Goal: Transaction & Acquisition: Purchase product/service

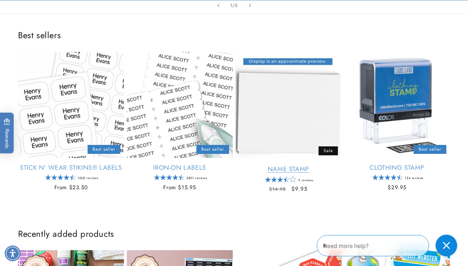
scroll to position [221, 0]
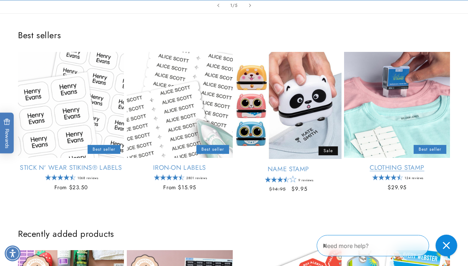
click at [404, 166] on link "Clothing Stamp" at bounding box center [397, 168] width 106 height 8
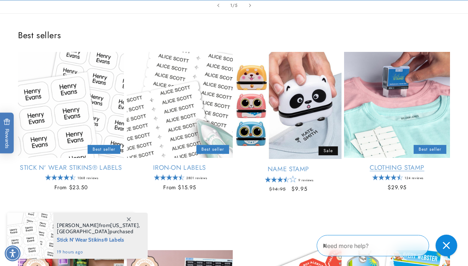
click at [392, 170] on link "Clothing Stamp" at bounding box center [397, 168] width 106 height 8
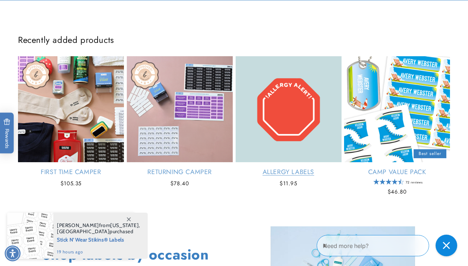
scroll to position [456, 0]
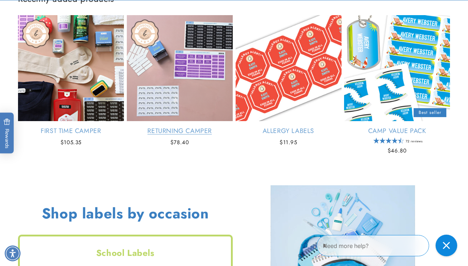
click at [164, 134] on link "Returning Camper" at bounding box center [180, 131] width 106 height 8
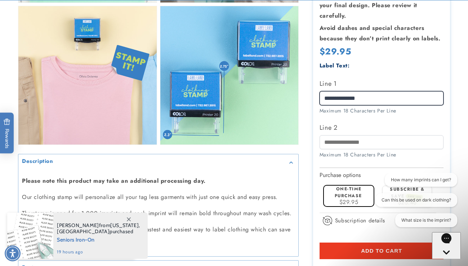
scroll to position [562, 0]
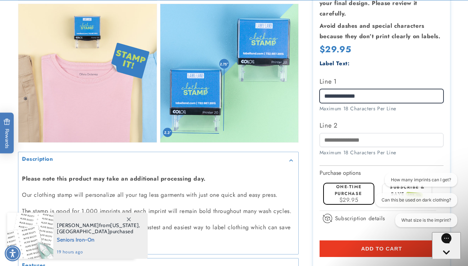
type input "**********"
click at [371, 120] on label "Line 2" at bounding box center [381, 126] width 124 height 12
click at [371, 133] on input "Line 2" at bounding box center [381, 140] width 124 height 14
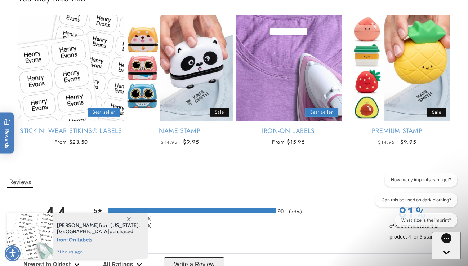
scroll to position [901, 0]
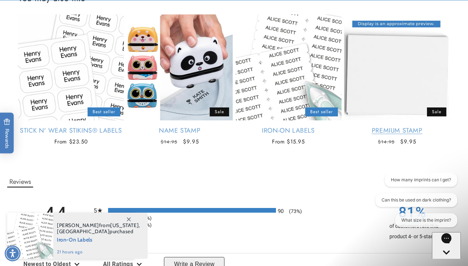
click at [381, 128] on link "Premium Stamp" at bounding box center [397, 130] width 106 height 8
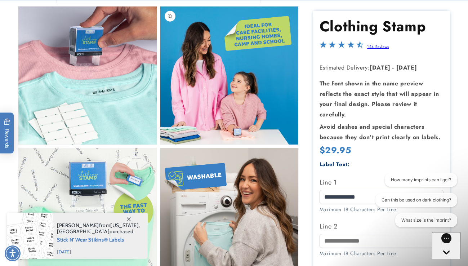
scroll to position [278, 0]
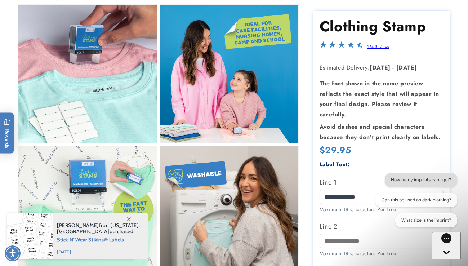
click at [424, 179] on button "How many imprints can I get?" at bounding box center [420, 180] width 72 height 14
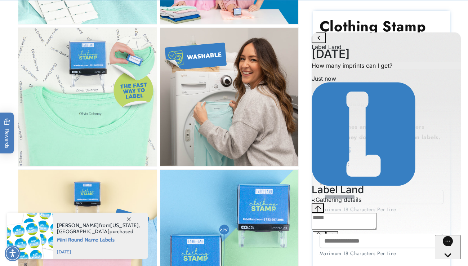
scroll to position [397, 0]
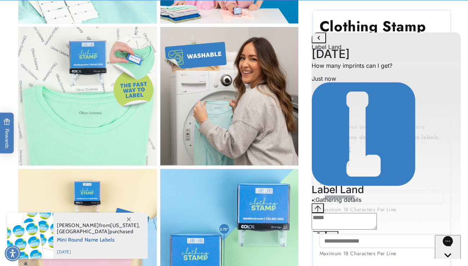
click at [320, 40] on icon "go to home page" at bounding box center [318, 38] width 3 height 4
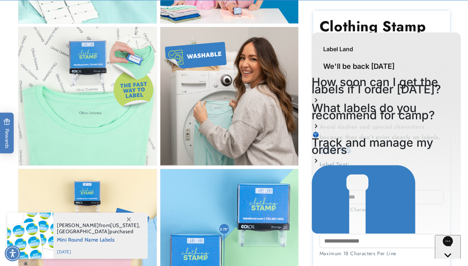
click at [445, 27] on section "Clothing Stamp Clothing Stamp 124 Reviews Estimated Delivery: Sep 23 - Sep 29 T…" at bounding box center [381, 214] width 137 height 406
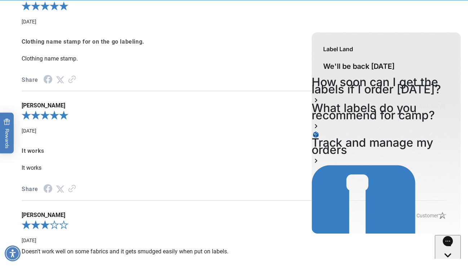
scroll to position [1264, 0]
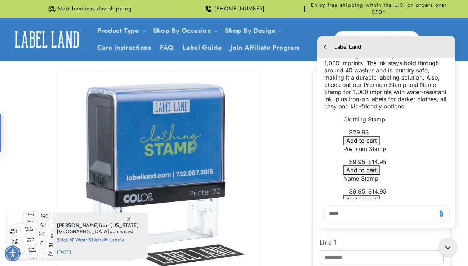
scroll to position [160, 0]
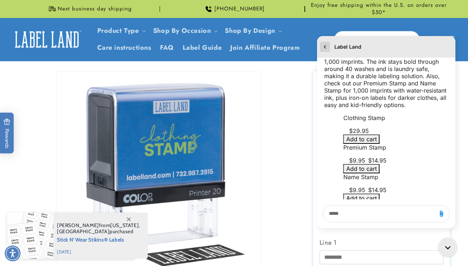
click at [324, 46] on icon "go to home page" at bounding box center [324, 47] width 7 height 9
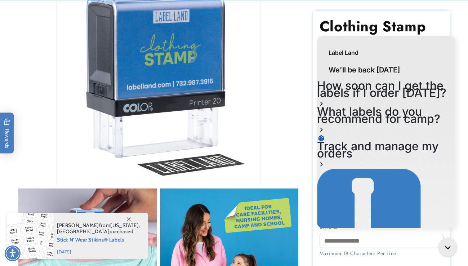
scroll to position [94, 0]
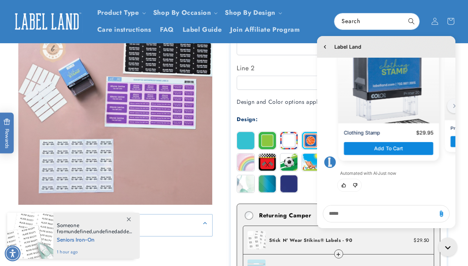
scroll to position [128, 0]
click at [328, 47] on icon "go to home page" at bounding box center [324, 47] width 7 height 9
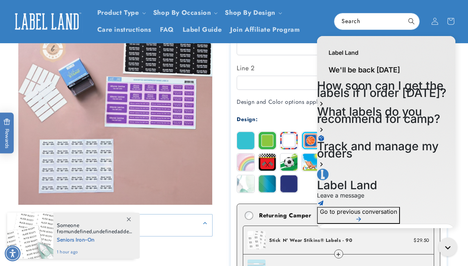
click at [327, 44] on div "Label Land" at bounding box center [386, 49] width 138 height 26
click at [319, 31] on header "Product Type Product Type Clothing Labels Clothing Stamps Logo Decals Multi-Use…" at bounding box center [234, 21] width 468 height 43
click at [319, 31] on ul "Product Type Clothing Labels Clothing Stamps Logo Decals Multi-Use Labels Senio…" at bounding box center [210, 21] width 234 height 34
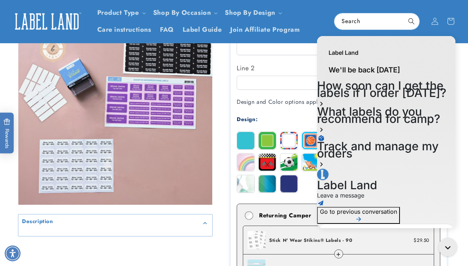
click at [381, 208] on span "Go to previous conversation" at bounding box center [358, 211] width 77 height 7
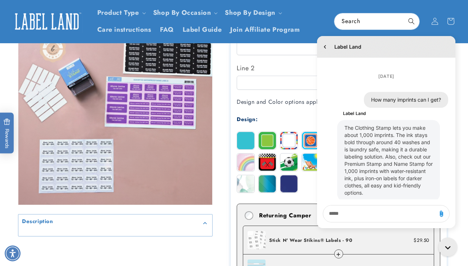
scroll to position [160, 0]
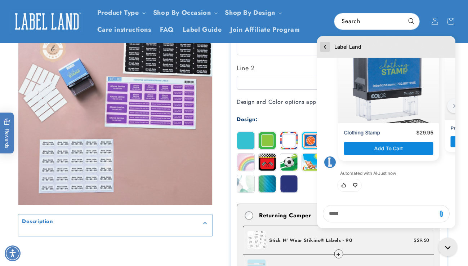
click at [325, 49] on icon "go to home page" at bounding box center [324, 47] width 7 height 9
